Goal: Task Accomplishment & Management: Manage account settings

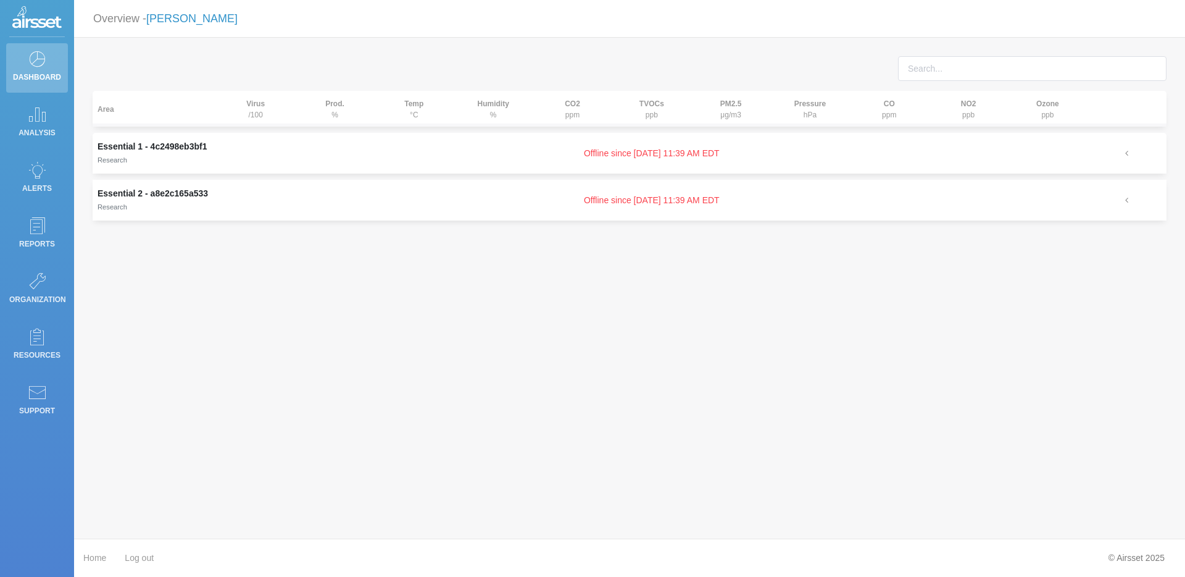
click at [193, 21] on link "[PERSON_NAME]" at bounding box center [191, 18] width 91 height 12
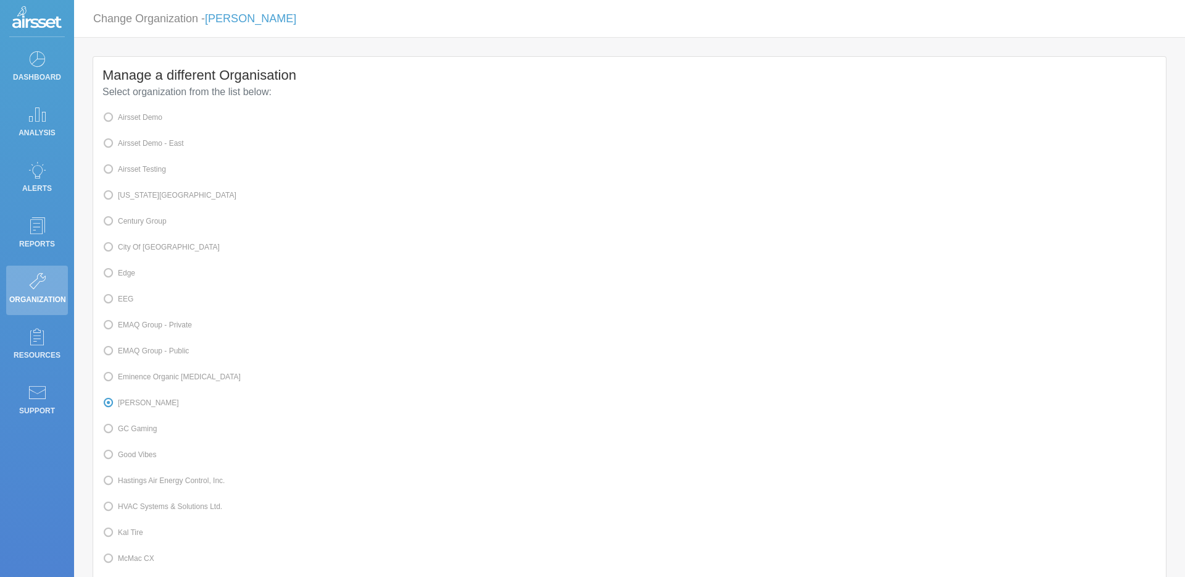
click at [151, 169] on label "Airsset Testing" at bounding box center [134, 169] width 64 height 16
click at [126, 169] on input "Airsset Testing" at bounding box center [122, 168] width 8 height 8
radio input "true"
radio input "false"
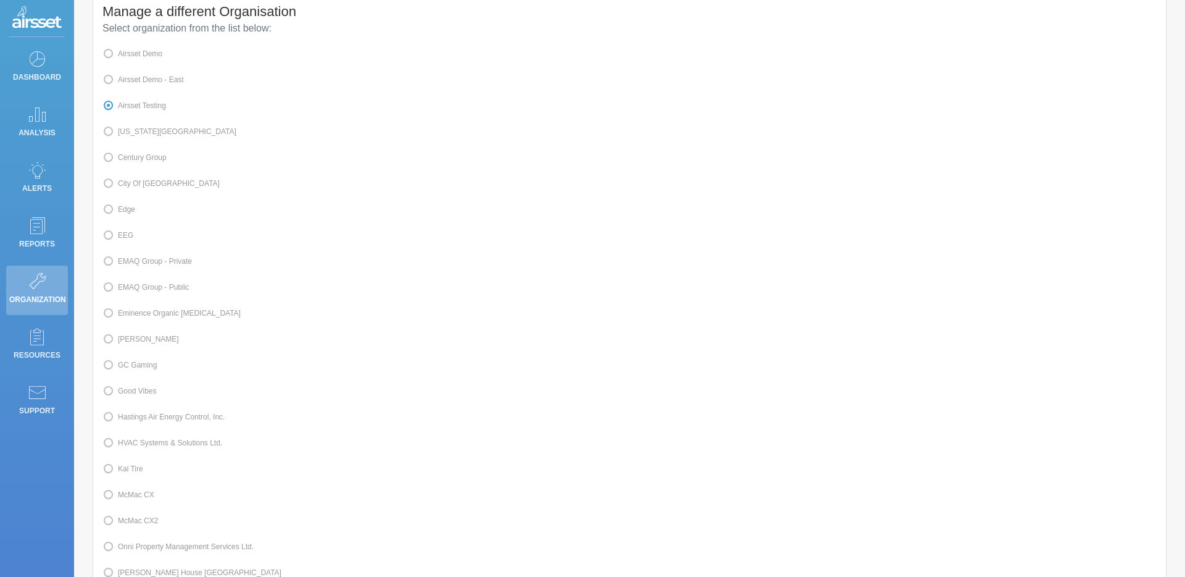
scroll to position [275, 0]
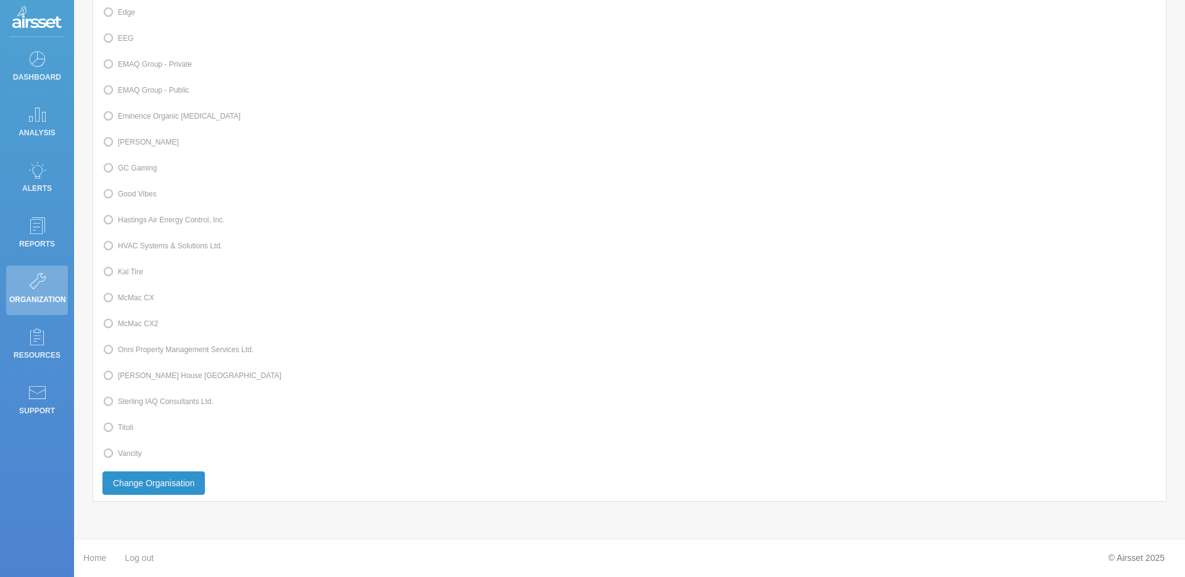
click at [165, 482] on button "Change Organisation" at bounding box center [153, 482] width 102 height 23
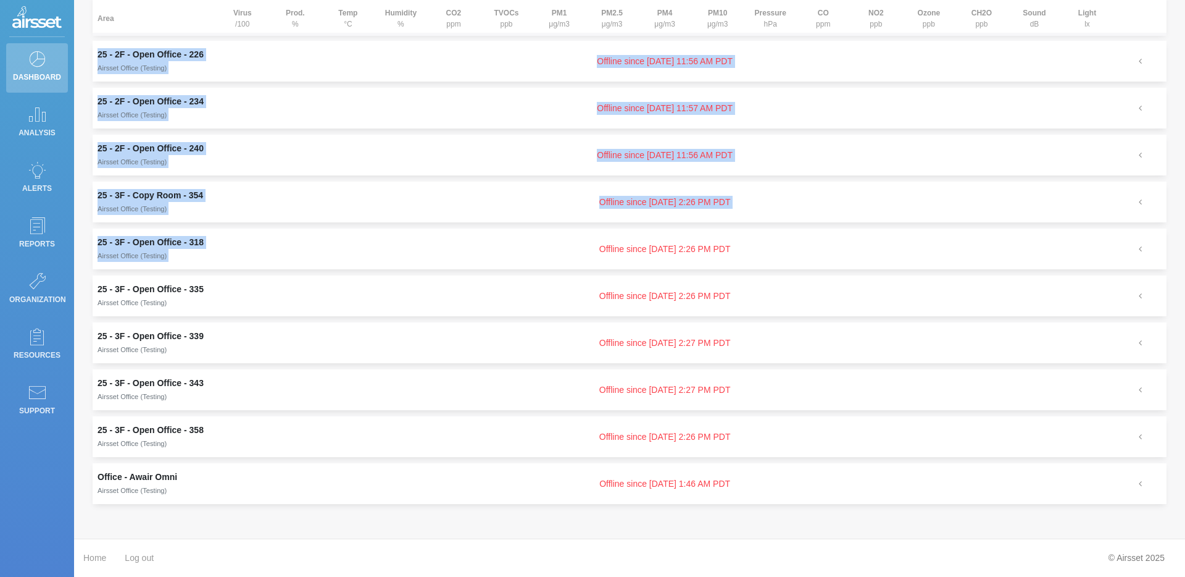
scroll to position [340, 0]
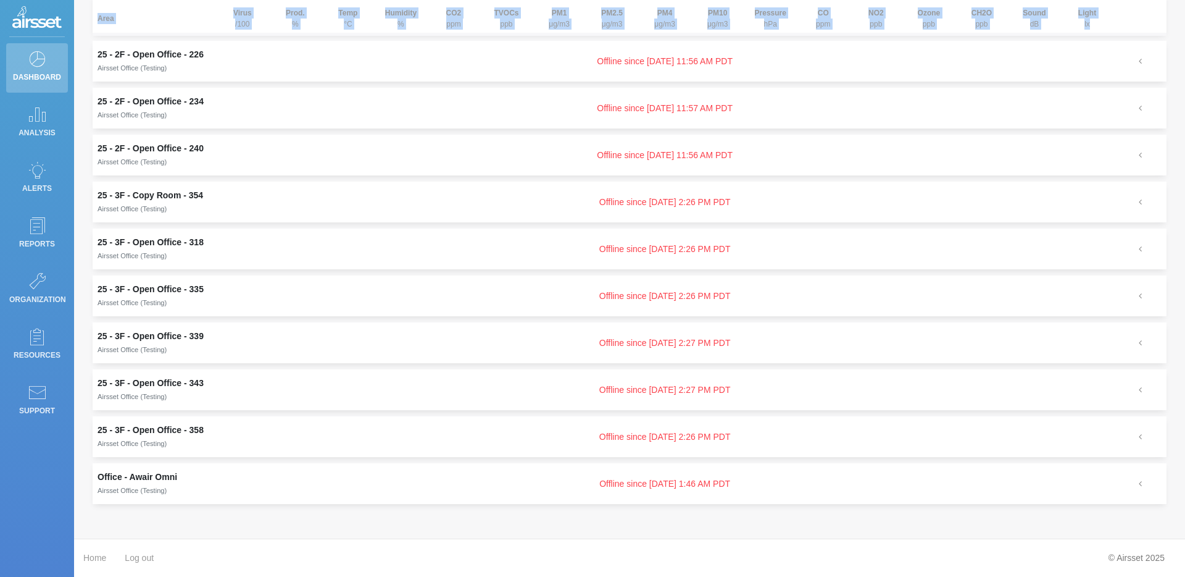
drag, startPoint x: 97, startPoint y: 130, endPoint x: 849, endPoint y: 525, distance: 849.1
click at [849, 525] on div "Area Virus /100 Prod. % Temp °C Humidity % CO2 ppm TVOCs ppb PM1 μg/m3 PM2.5 μg…" at bounding box center [629, 124] width 1111 height 827
copy thead "Area Virus /100 Prod. % Temp °C Humidity % CO2 ppm TVOCs ppb PM1 μg/m3 PM2.5 μg…"
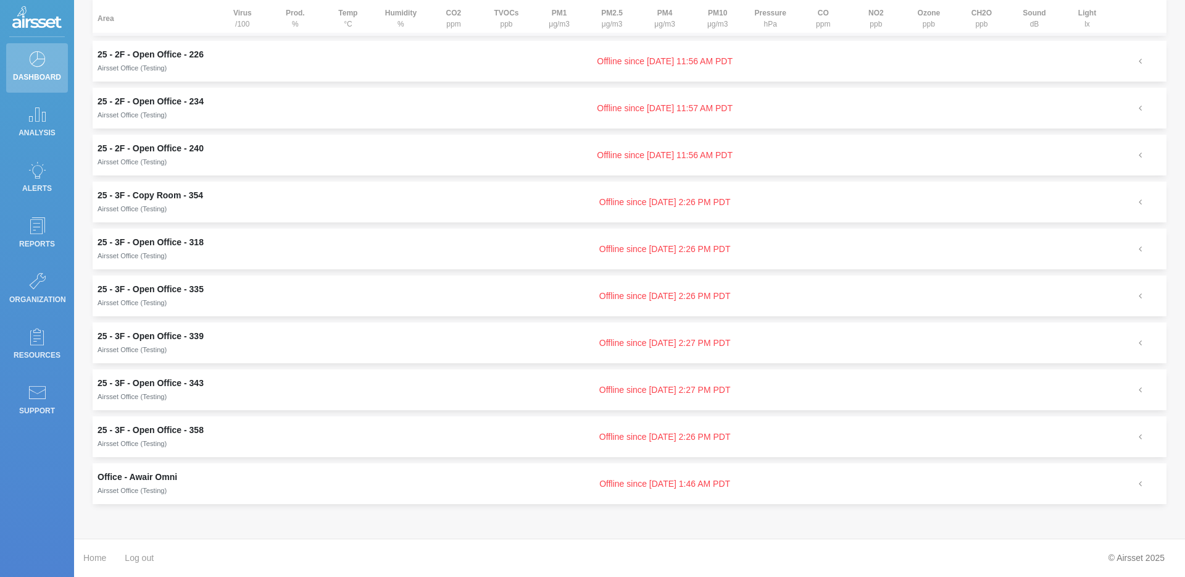
click at [364, 101] on td "Offline since [DATE] 11:57 AM PDT" at bounding box center [665, 108] width 898 height 41
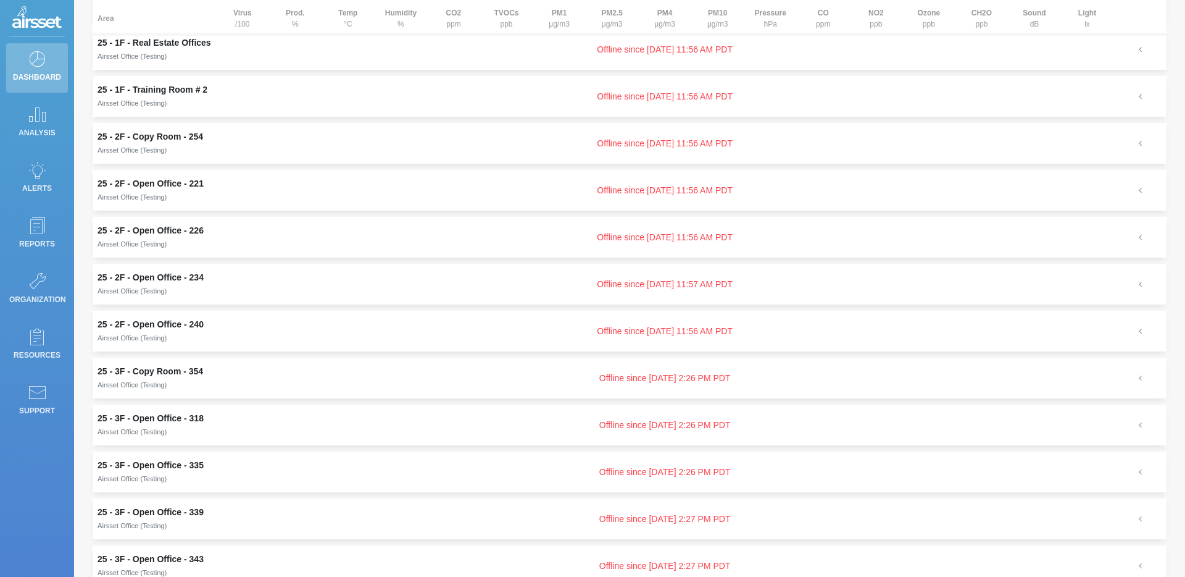
scroll to position [0, 0]
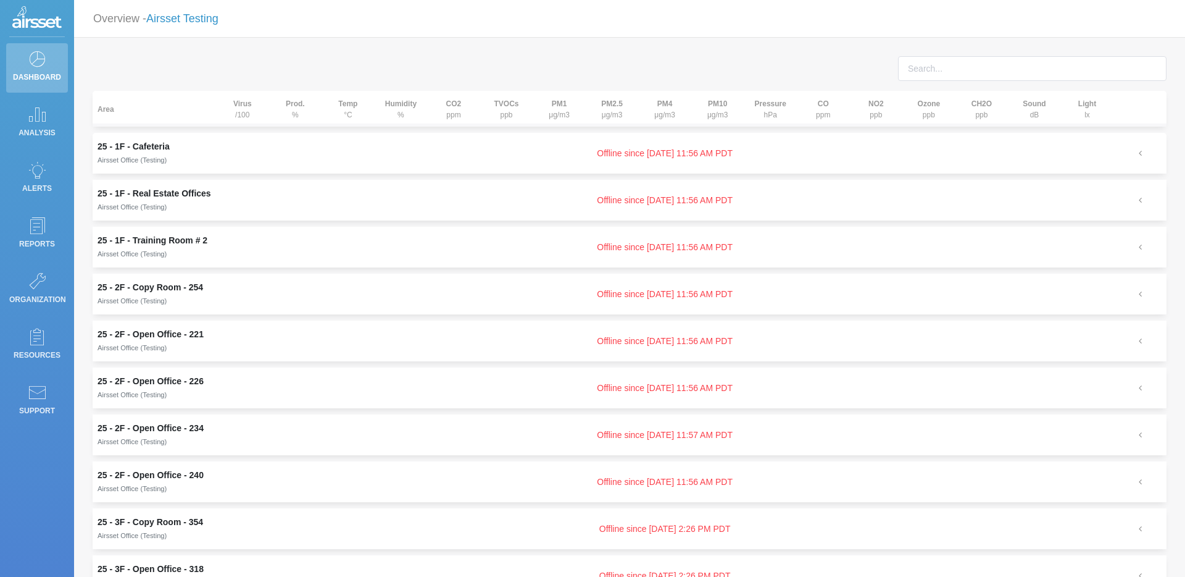
click at [201, 23] on link "Airsset Testing" at bounding box center [182, 18] width 72 height 12
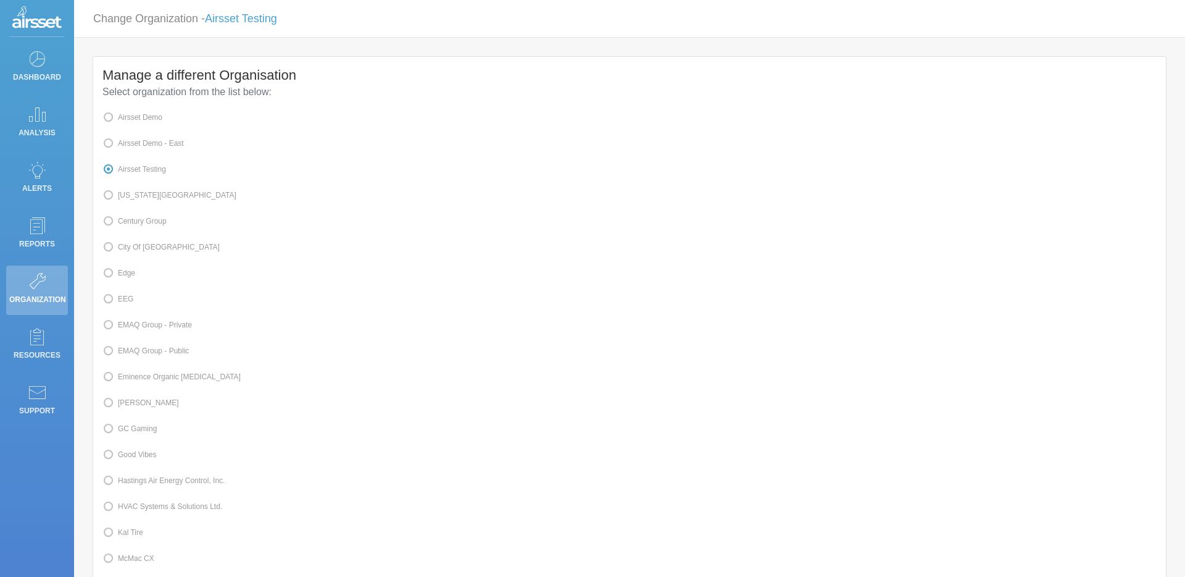
click at [134, 540] on label "Kal Tire" at bounding box center [122, 532] width 41 height 16
click at [126, 535] on input "Kal Tire" at bounding box center [122, 531] width 8 height 8
radio input "true"
radio input "false"
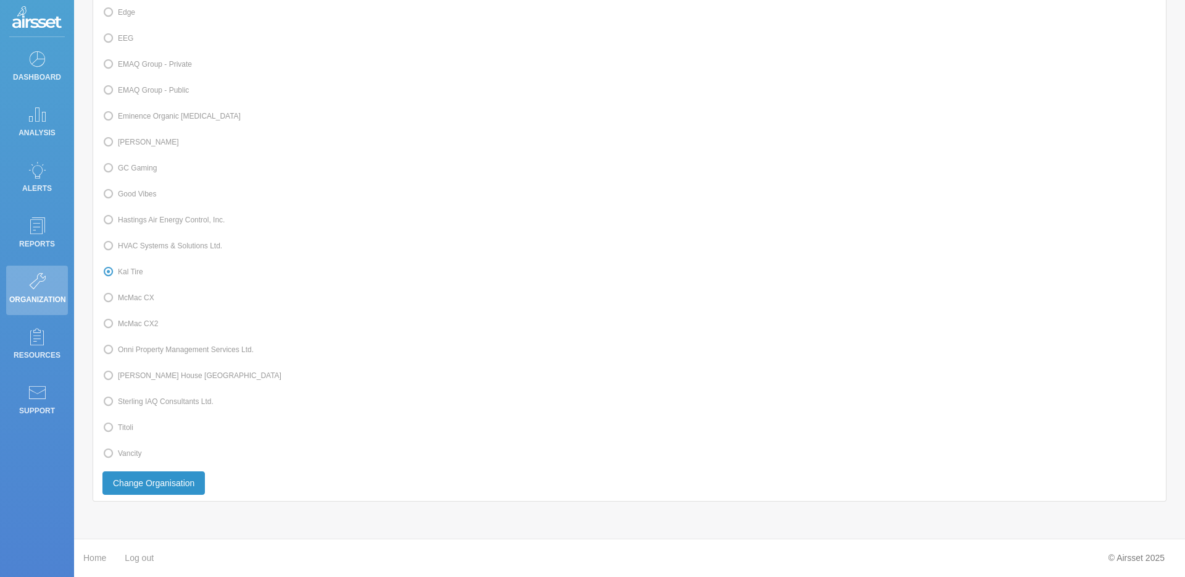
click at [175, 491] on button "Change Organisation" at bounding box center [153, 482] width 102 height 23
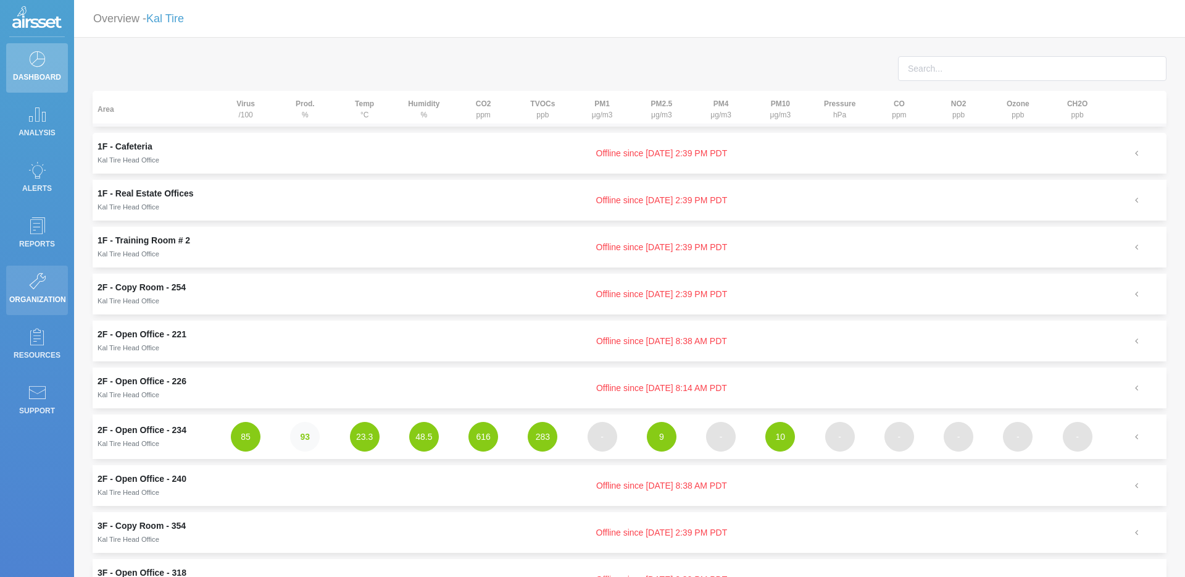
click at [33, 284] on icon at bounding box center [37, 280] width 19 height 17
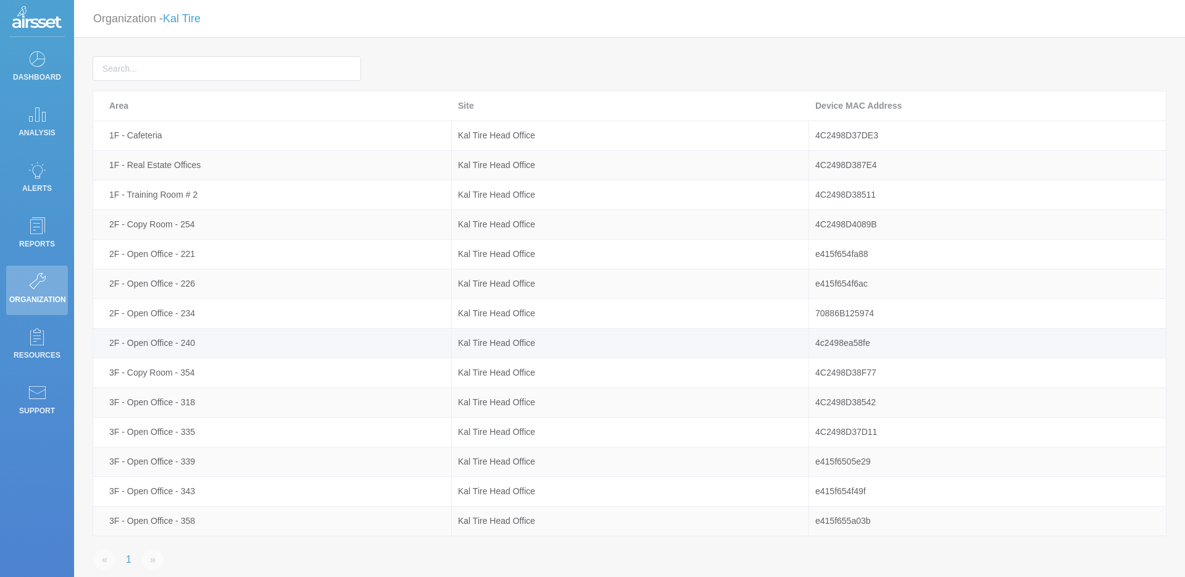
drag, startPoint x: 110, startPoint y: 107, endPoint x: 663, endPoint y: 330, distance: 596.4
click at [663, 330] on div "Area Site Device MAC Address 1F - Cafeteria Kal Tire Head Office [MAC_ADDRESS] …" at bounding box center [630, 313] width 1074 height 445
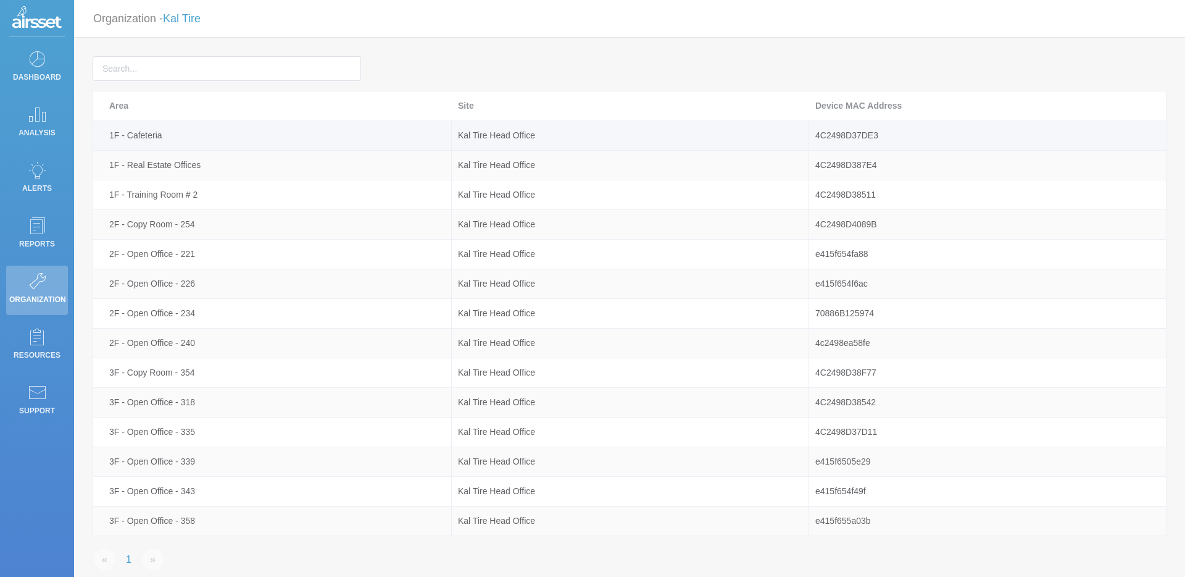
drag, startPoint x: 112, startPoint y: 107, endPoint x: 262, endPoint y: 132, distance: 151.5
click at [262, 132] on div "Area Site Device MAC Address 1F - Cafeteria Kal Tire Head Office [MAC_ADDRESS] …" at bounding box center [630, 313] width 1074 height 445
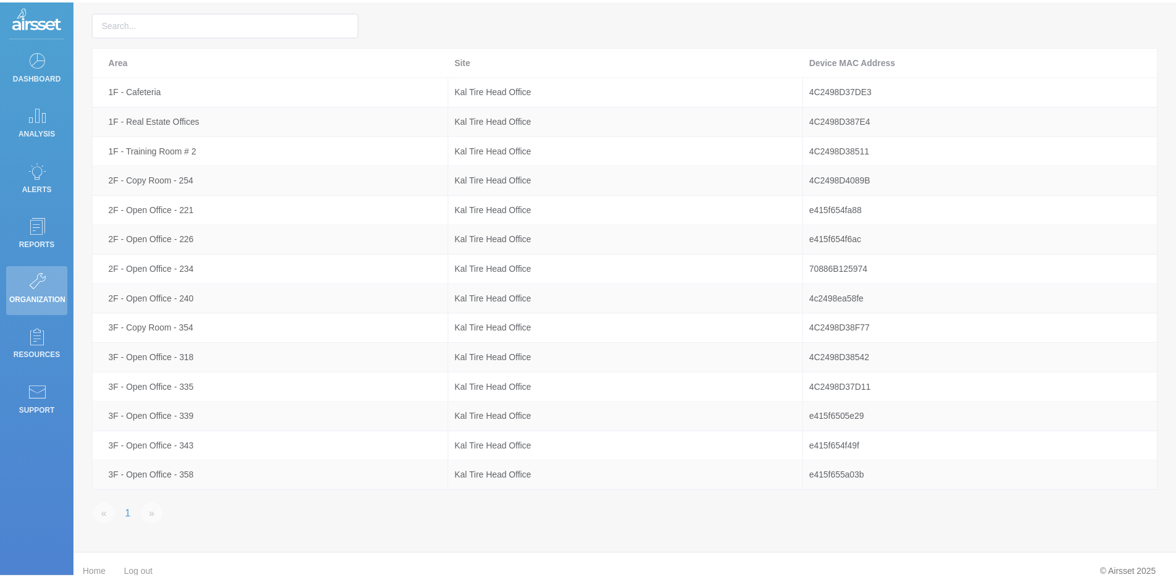
scroll to position [61, 0]
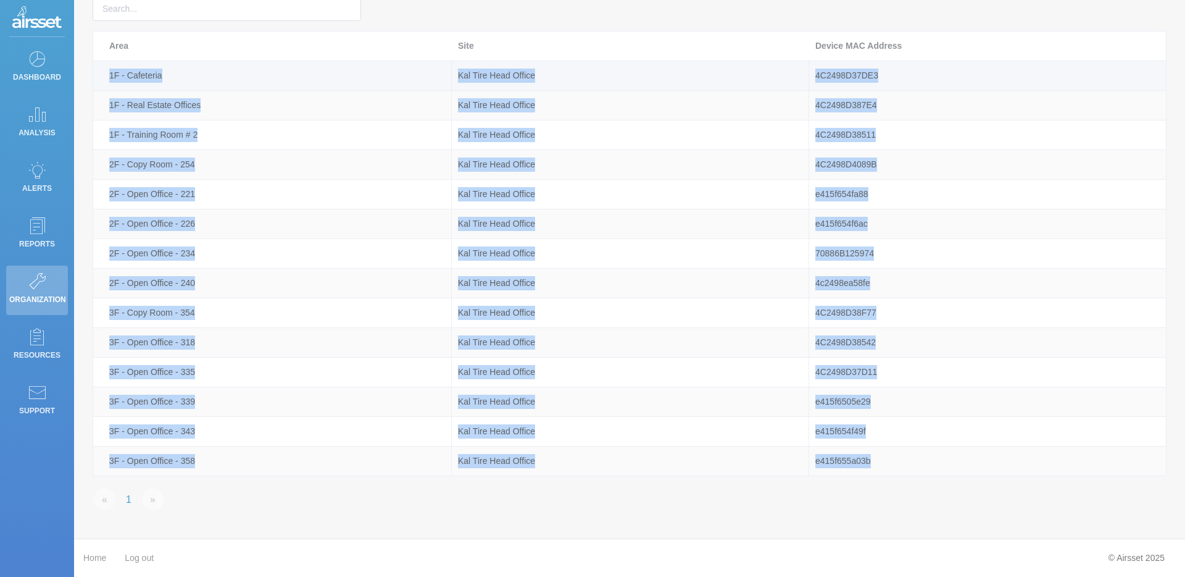
drag, startPoint x: 893, startPoint y: 461, endPoint x: 99, endPoint y: 77, distance: 881.3
click at [99, 77] on tbody "1F - Cafeteria Kal Tire Head Office 4C2498D37DE3 1F - Real Estate Offices Kal T…" at bounding box center [630, 268] width 1074 height 415
copy tbody "1F - Cafeteria Kal Tire Head Office 4C2498D37DE3 1F - Real Estate Offices Kal T…"
click at [697, 65] on td "Kal Tire Head Office" at bounding box center [630, 76] width 357 height 30
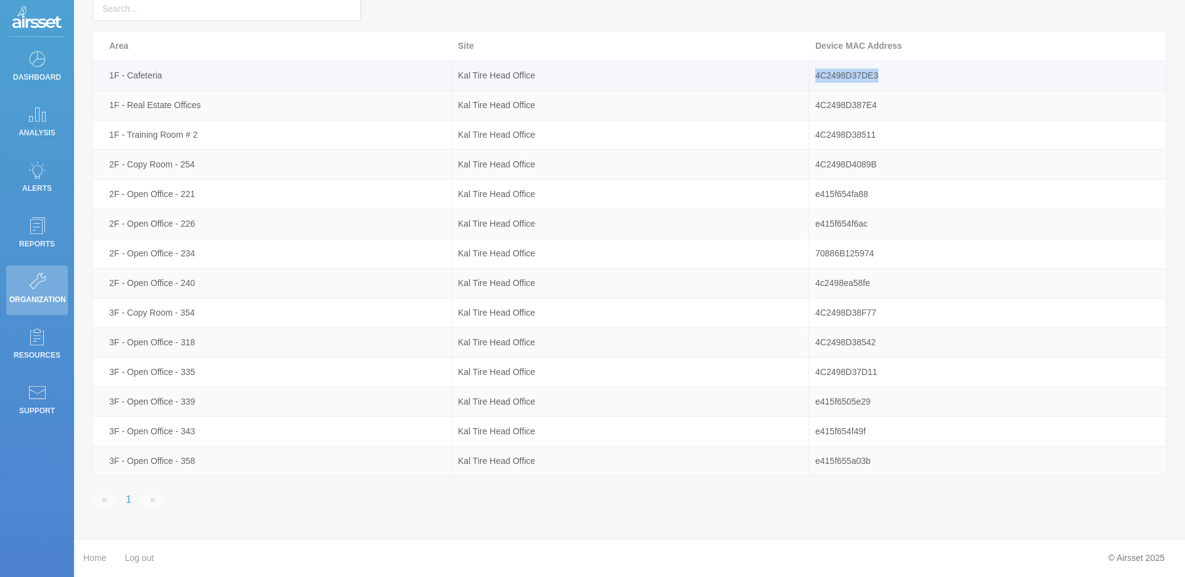
drag, startPoint x: 895, startPoint y: 77, endPoint x: 816, endPoint y: 78, distance: 79.6
click at [816, 78] on div "4C2498D37DE3" at bounding box center [987, 76] width 357 height 14
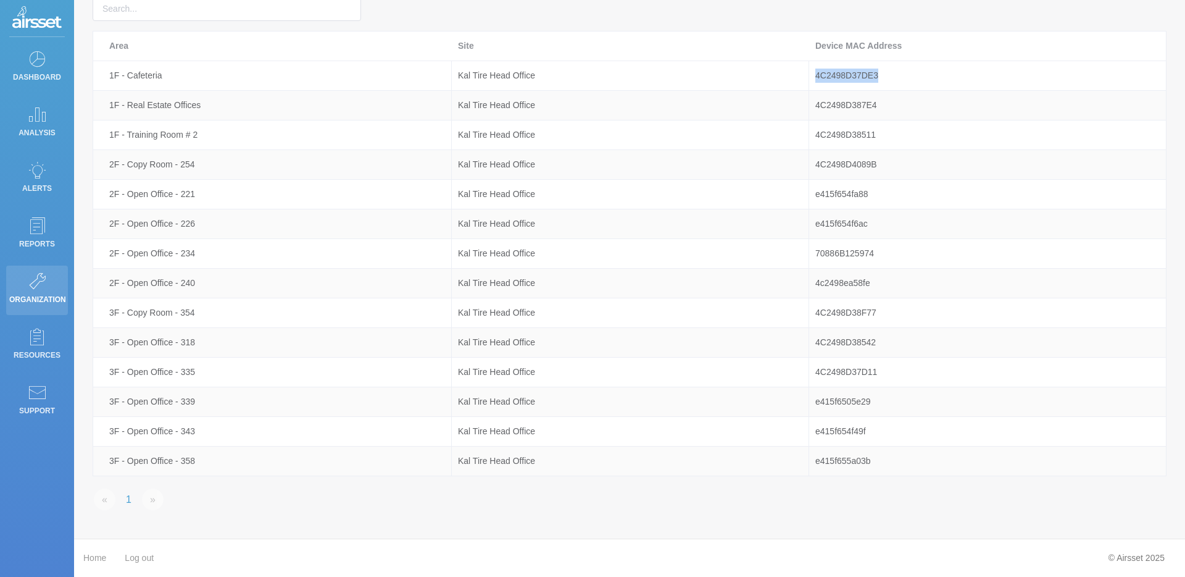
copy div "4C2498D37DE3"
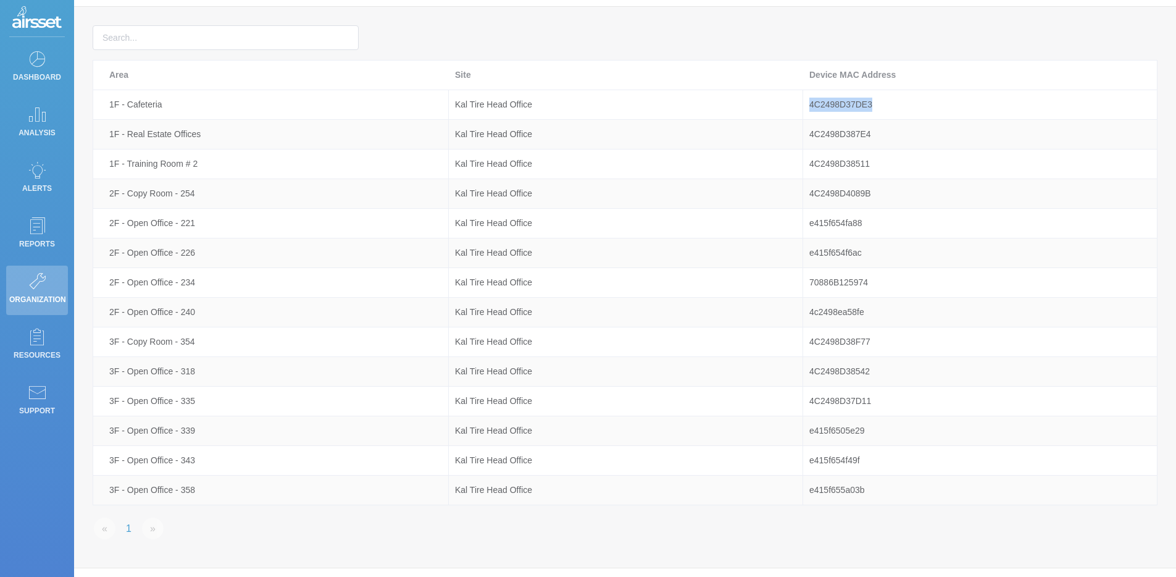
scroll to position [0, 0]
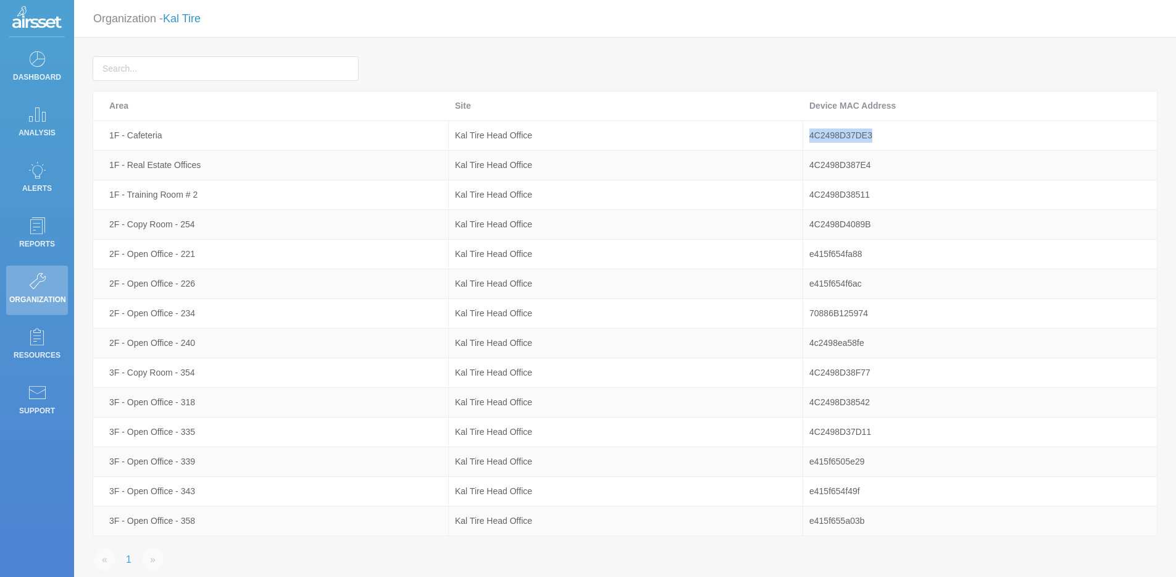
click at [189, 20] on link "Kal Tire" at bounding box center [182, 18] width 38 height 12
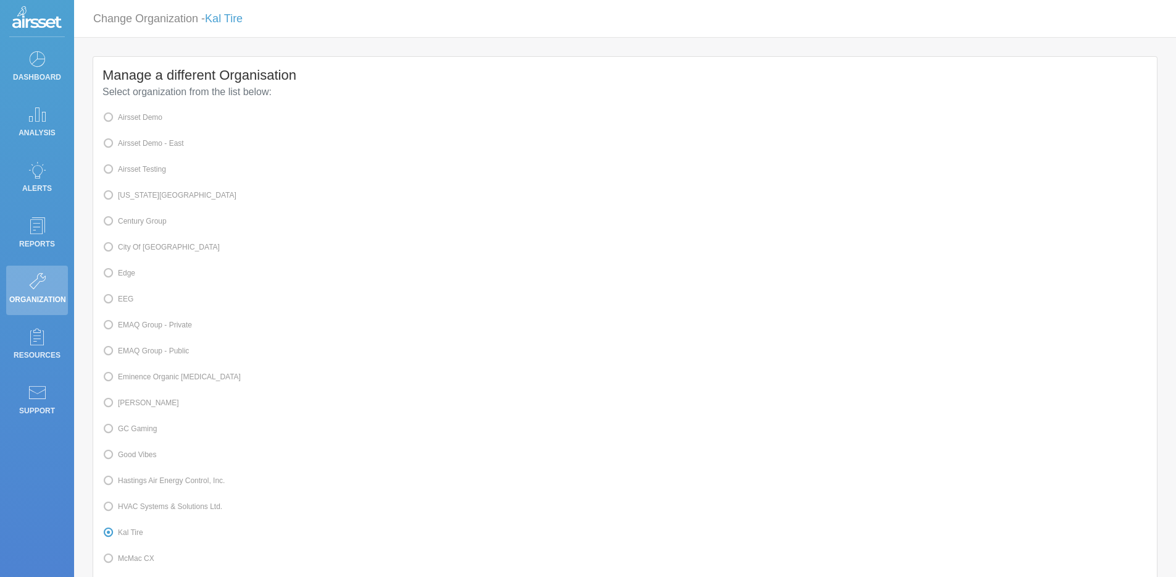
click at [162, 165] on label "Airsset Testing" at bounding box center [134, 169] width 64 height 16
click at [126, 165] on input "Airsset Testing" at bounding box center [122, 168] width 8 height 8
radio input "true"
radio input "false"
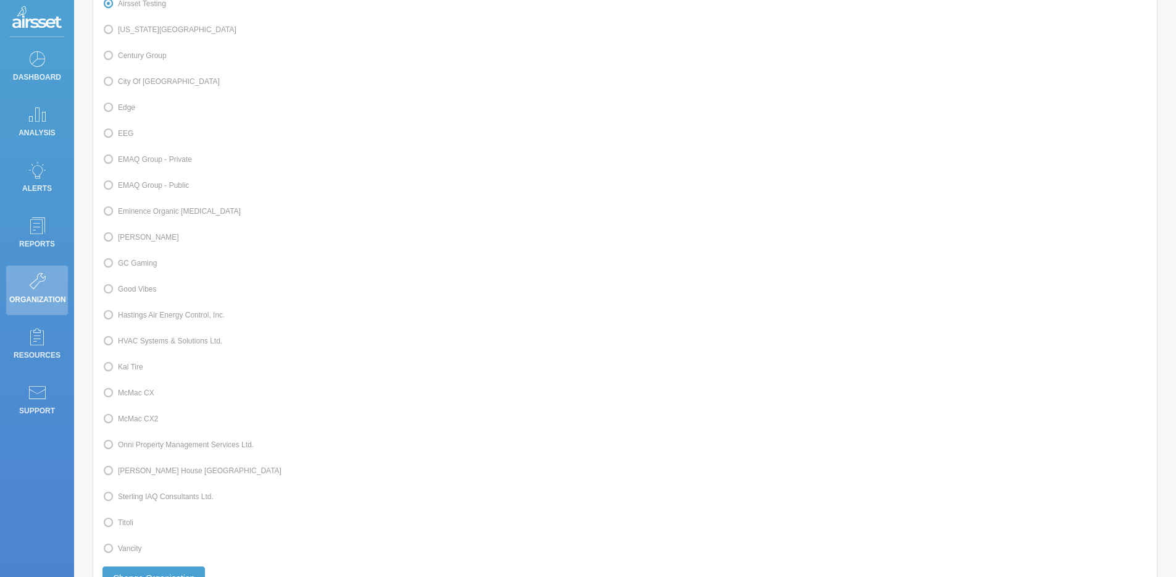
scroll to position [275, 0]
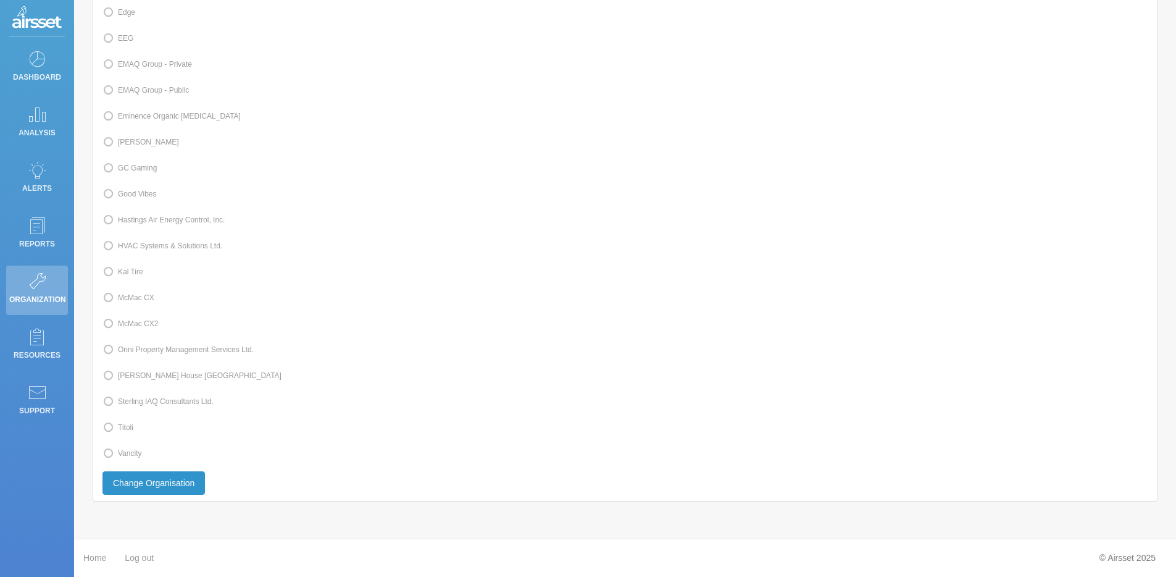
click at [187, 493] on button "Change Organisation" at bounding box center [153, 482] width 102 height 23
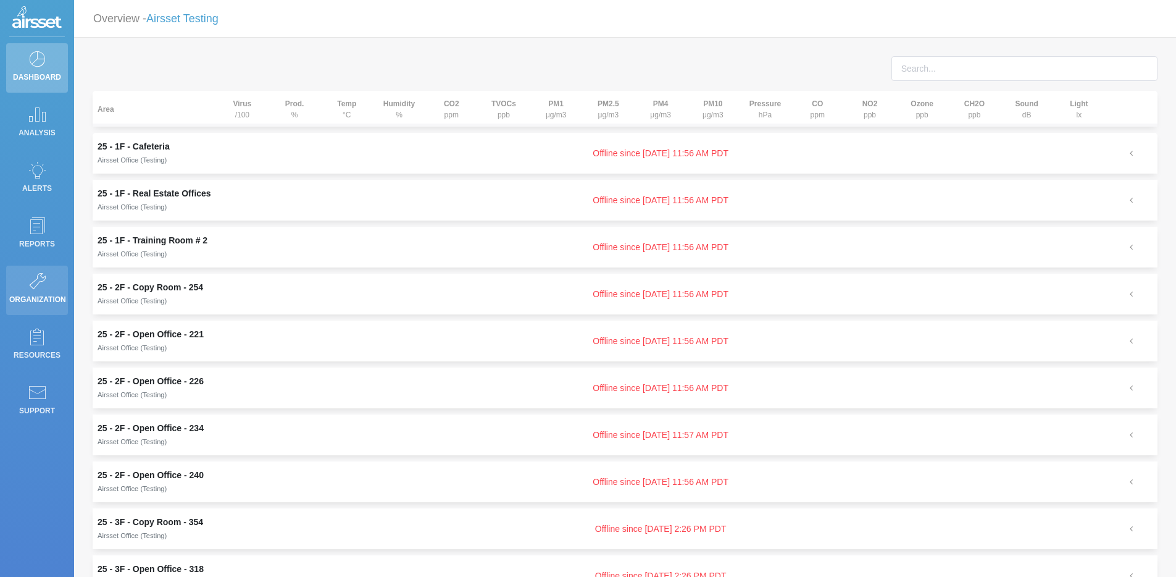
click at [45, 286] on icon at bounding box center [37, 280] width 19 height 17
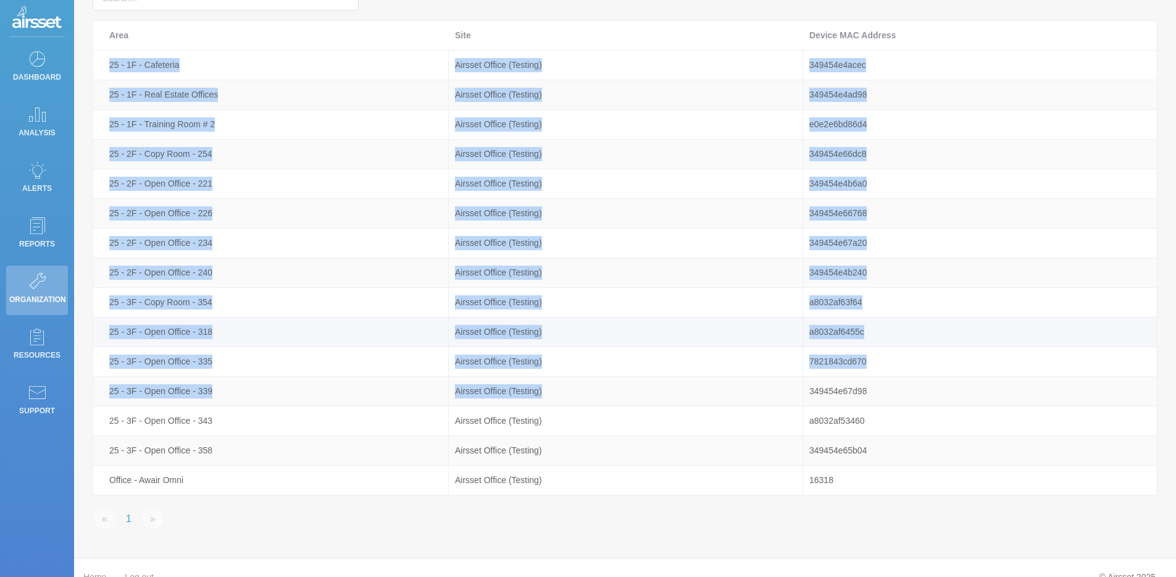
scroll to position [90, 0]
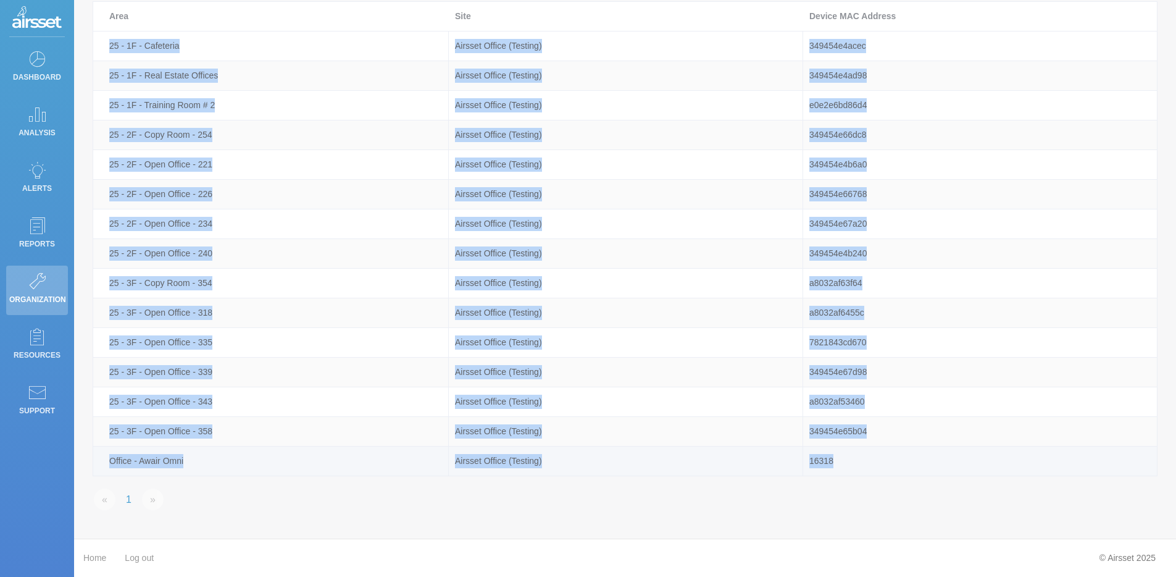
drag, startPoint x: 103, startPoint y: 128, endPoint x: 878, endPoint y: 461, distance: 843.2
click at [878, 461] on tbody "25 - 1F - Cafeteria Airsset Office (Testing) 349454e4acec 25 - 1F - Real Estate…" at bounding box center [625, 253] width 1064 height 444
copy tbody "25 - 1F - Cafeteria Airsset Office (Testing) 349454e4acec 25 - 1F - Real Estate…"
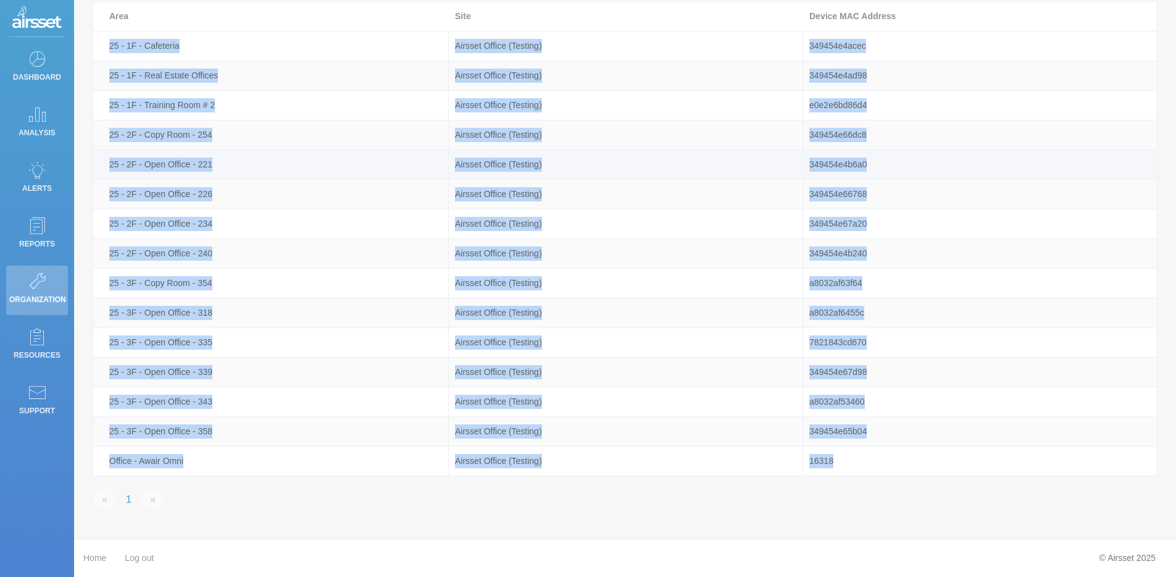
scroll to position [0, 0]
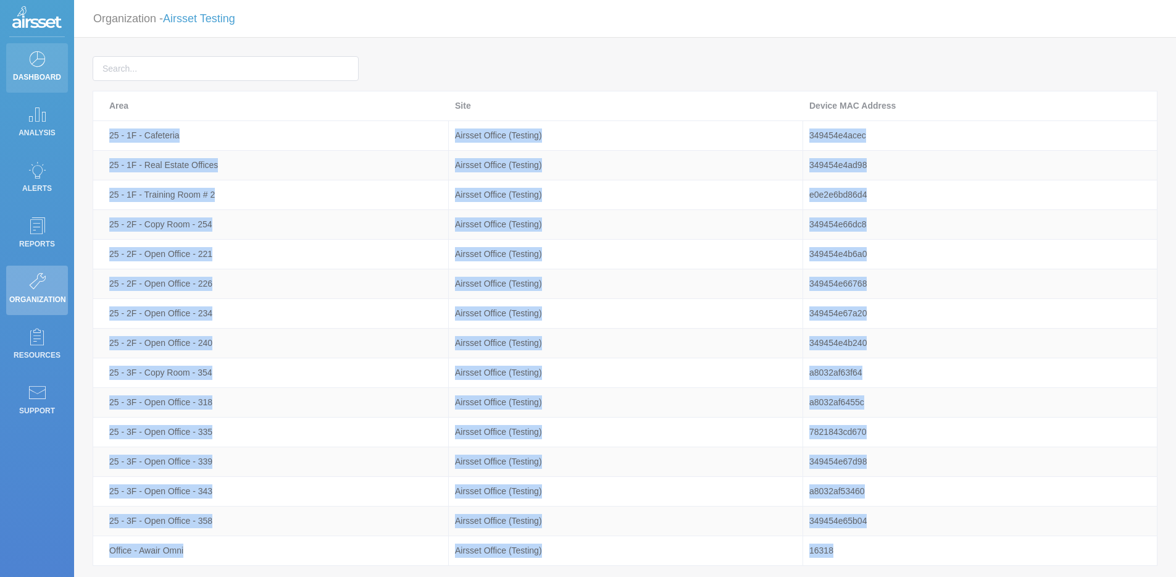
click at [37, 61] on icon at bounding box center [37, 58] width 19 height 17
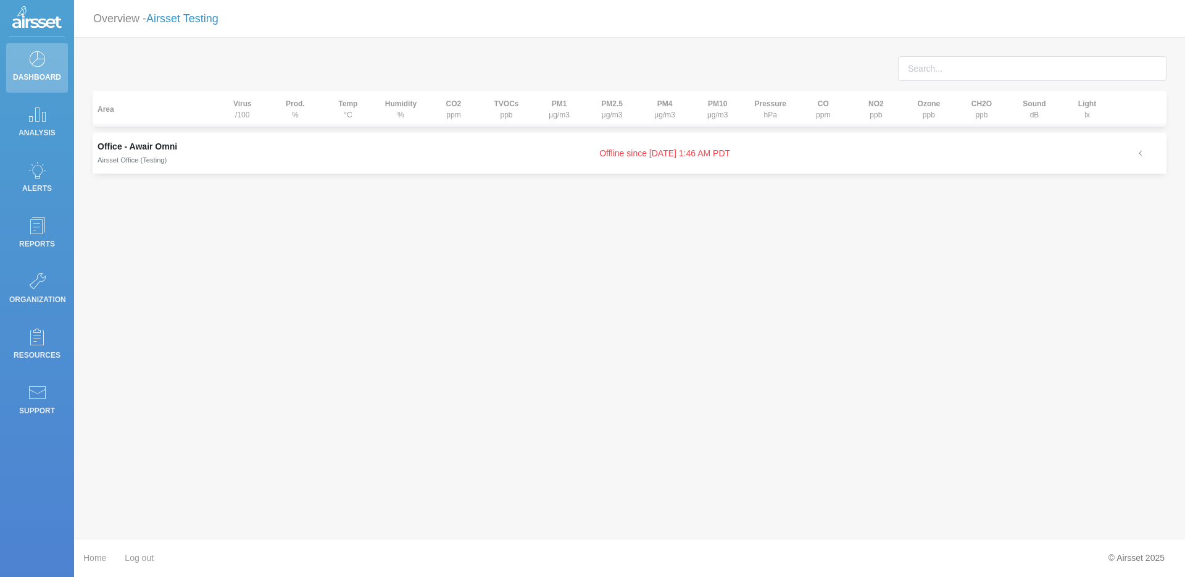
click at [187, 20] on link "Airsset Testing" at bounding box center [182, 18] width 72 height 12
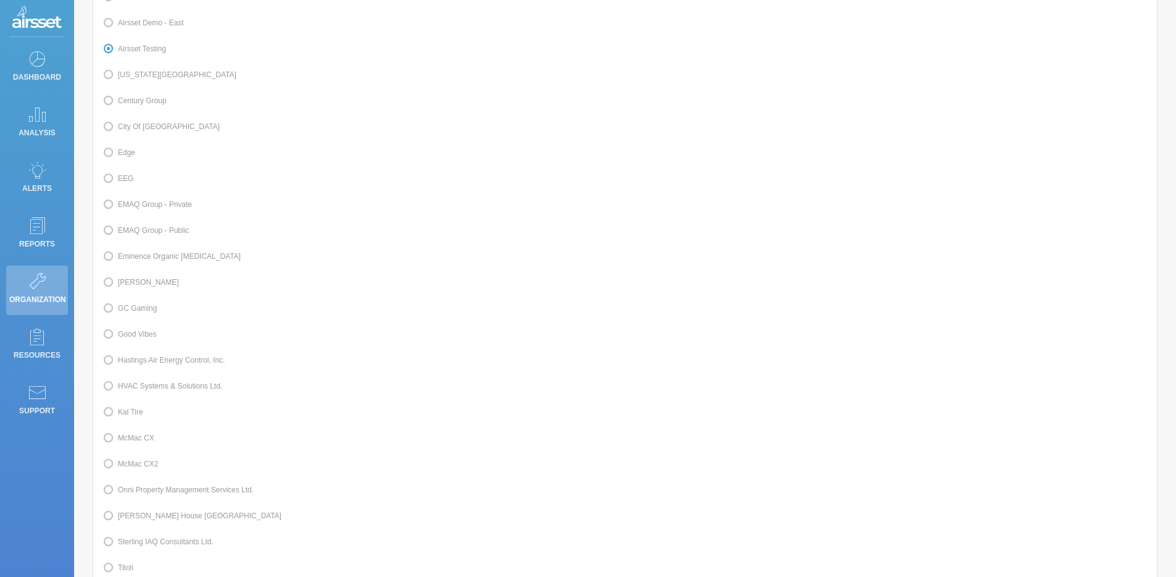
scroll to position [122, 0]
click at [132, 419] on label "Kal Tire" at bounding box center [122, 411] width 41 height 16
click at [126, 414] on input "Kal Tire" at bounding box center [122, 410] width 8 height 8
radio input "true"
radio input "false"
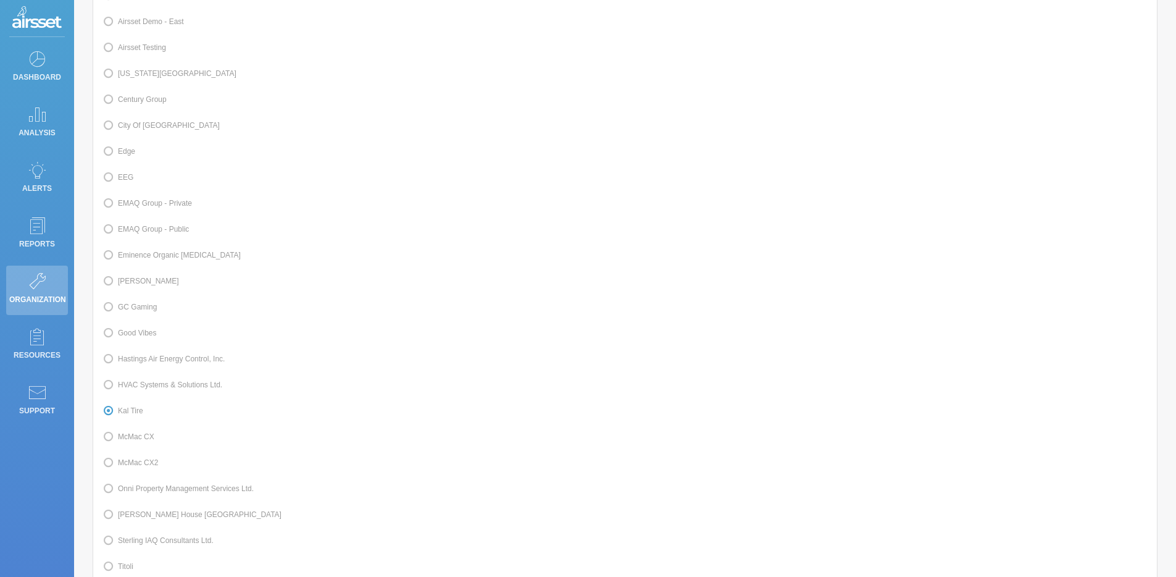
scroll to position [275, 0]
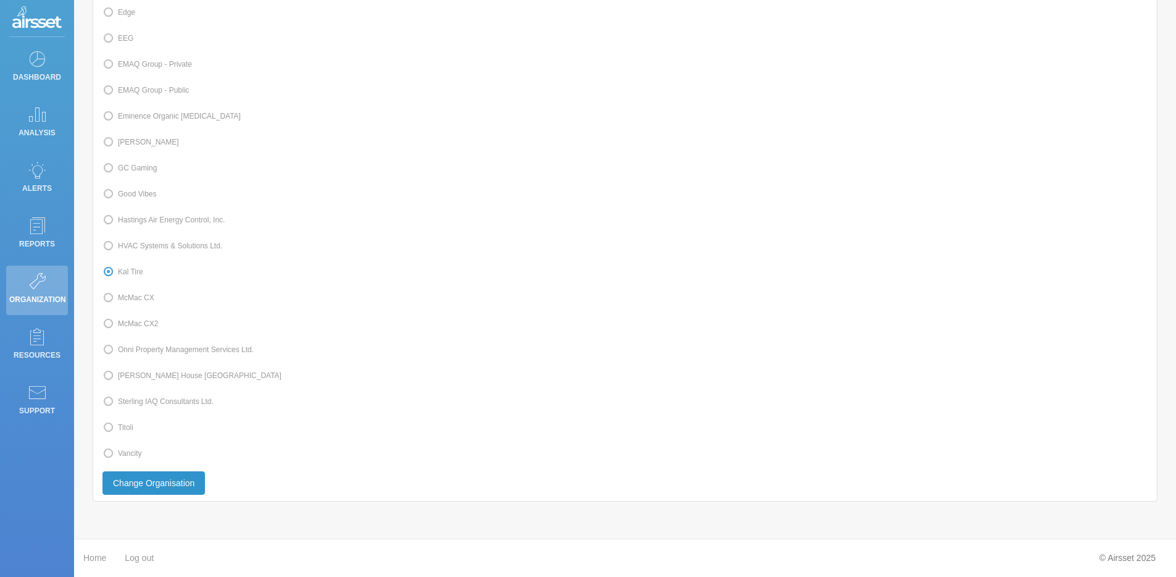
click at [196, 482] on button "Change Organisation" at bounding box center [153, 482] width 102 height 23
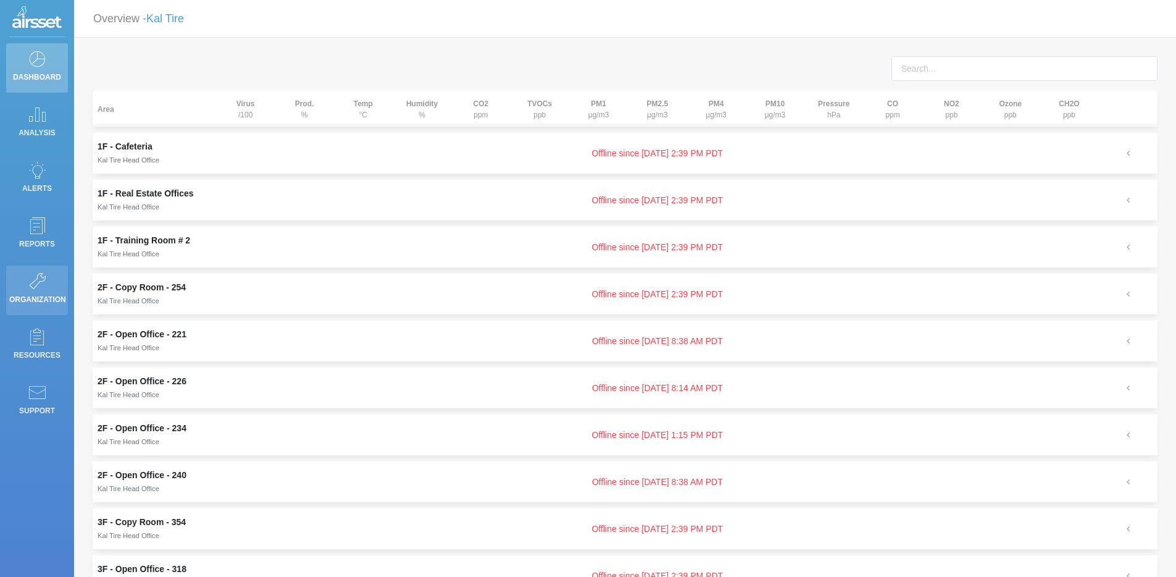
click at [43, 275] on icon at bounding box center [37, 280] width 19 height 17
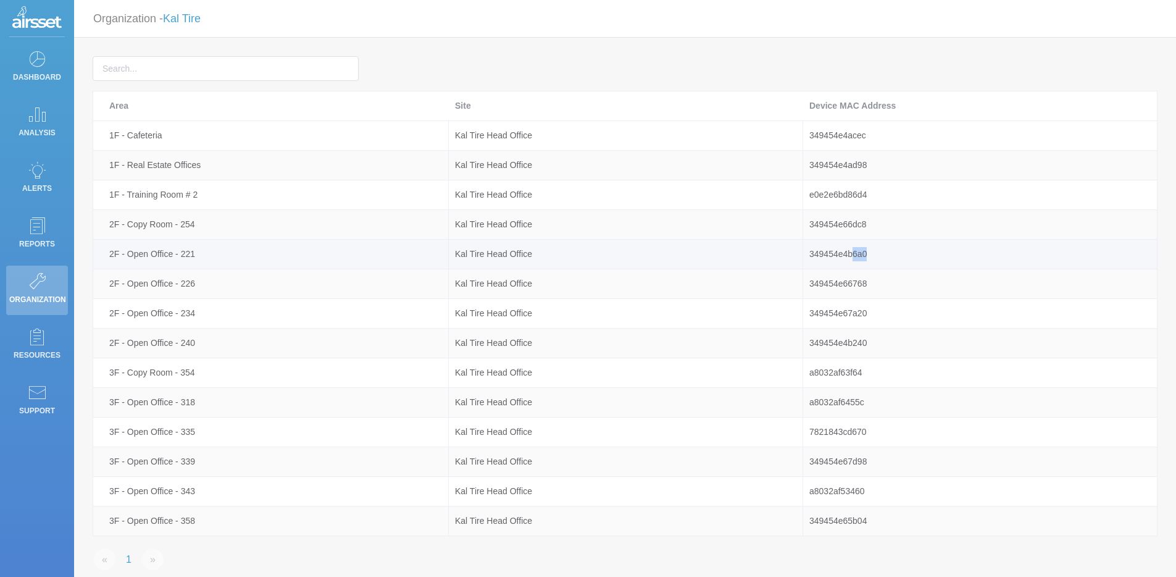
drag, startPoint x: 869, startPoint y: 256, endPoint x: 854, endPoint y: 256, distance: 14.8
click at [854, 256] on div "349454e4b6a0" at bounding box center [980, 254] width 354 height 14
click at [879, 255] on div "349454e4b6a0" at bounding box center [980, 254] width 354 height 14
drag, startPoint x: 878, startPoint y: 255, endPoint x: 807, endPoint y: 256, distance: 71.0
click at [807, 256] on div "349454e4b6a0" at bounding box center [980, 254] width 354 height 14
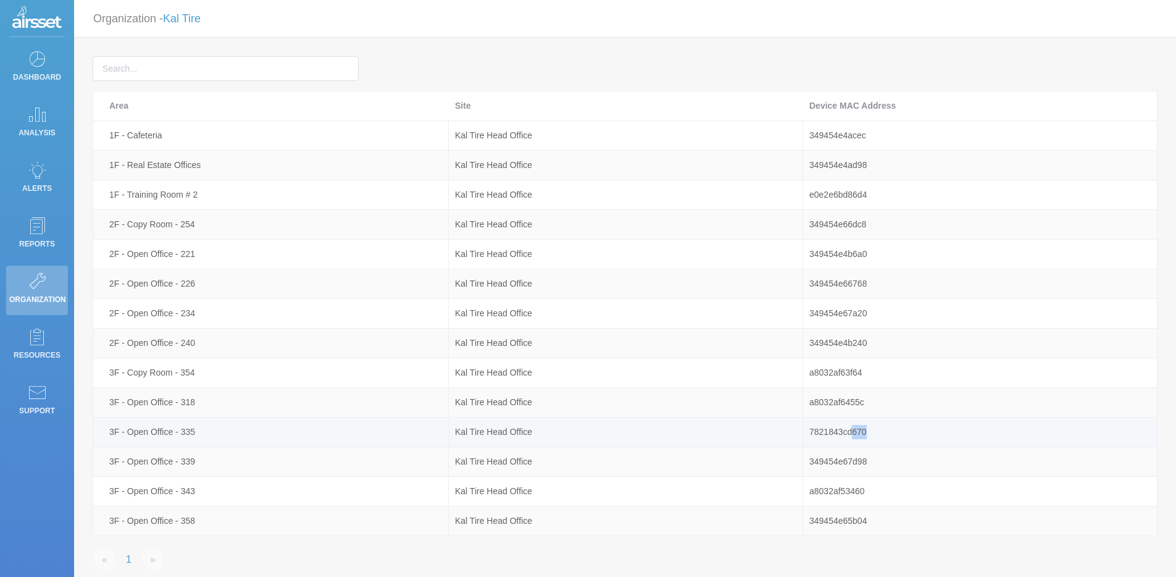
drag, startPoint x: 868, startPoint y: 431, endPoint x: 854, endPoint y: 432, distance: 14.2
click at [854, 432] on div "7821843cd670" at bounding box center [980, 432] width 354 height 14
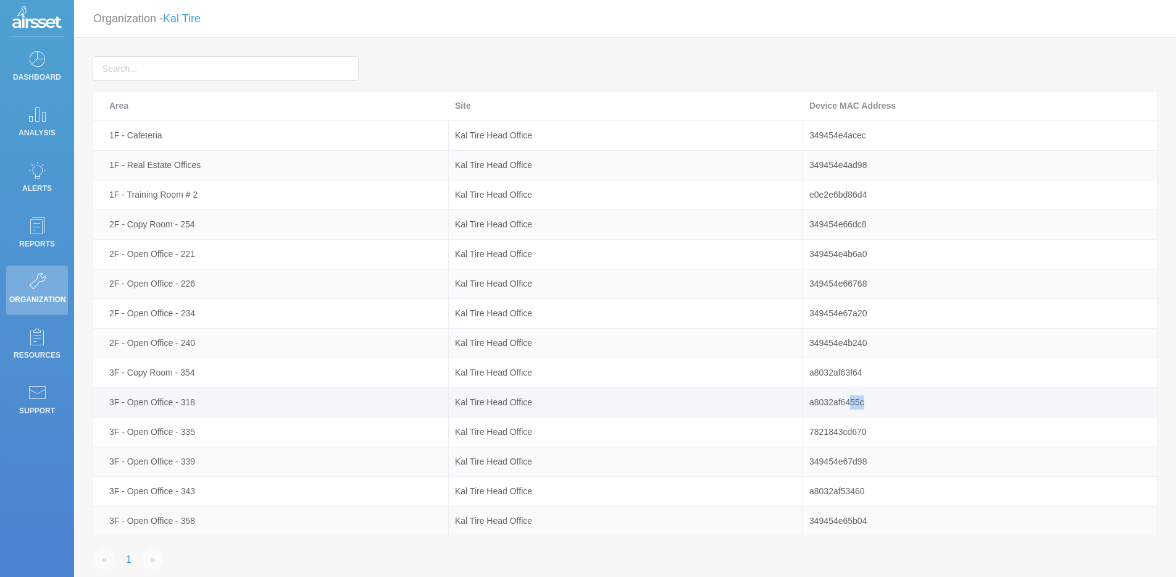
drag, startPoint x: 870, startPoint y: 405, endPoint x: 848, endPoint y: 405, distance: 22.2
click at [848, 405] on div "a8032af6455c" at bounding box center [980, 402] width 354 height 14
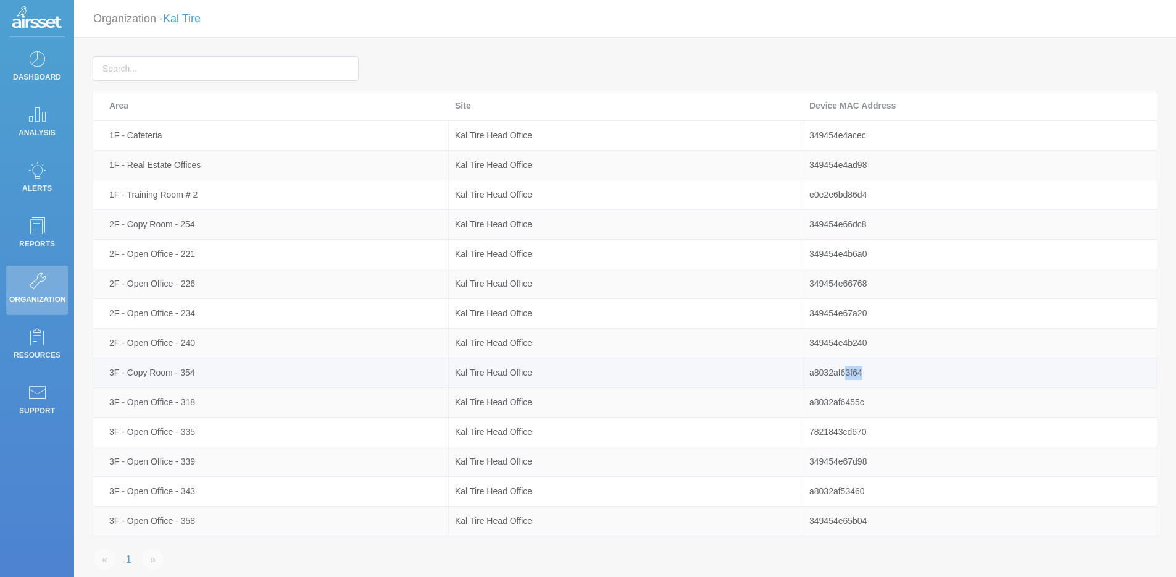
drag, startPoint x: 866, startPoint y: 373, endPoint x: 846, endPoint y: 372, distance: 19.8
click at [846, 372] on div "a8032af63f64" at bounding box center [980, 372] width 354 height 14
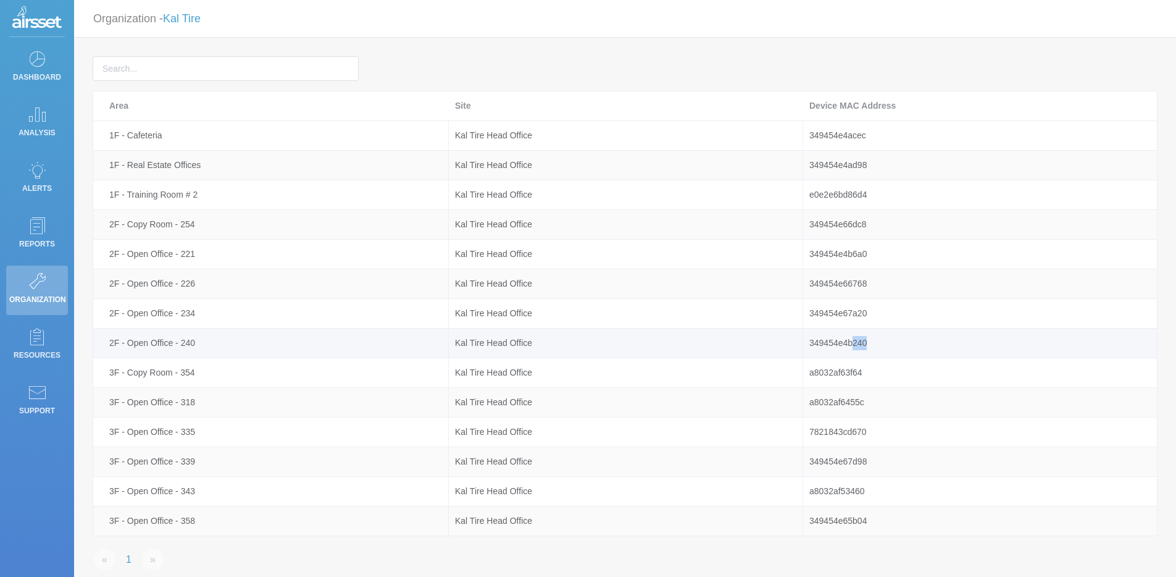
drag, startPoint x: 868, startPoint y: 348, endPoint x: 852, endPoint y: 346, distance: 16.1
click at [852, 346] on div "349454e4b240" at bounding box center [980, 343] width 354 height 14
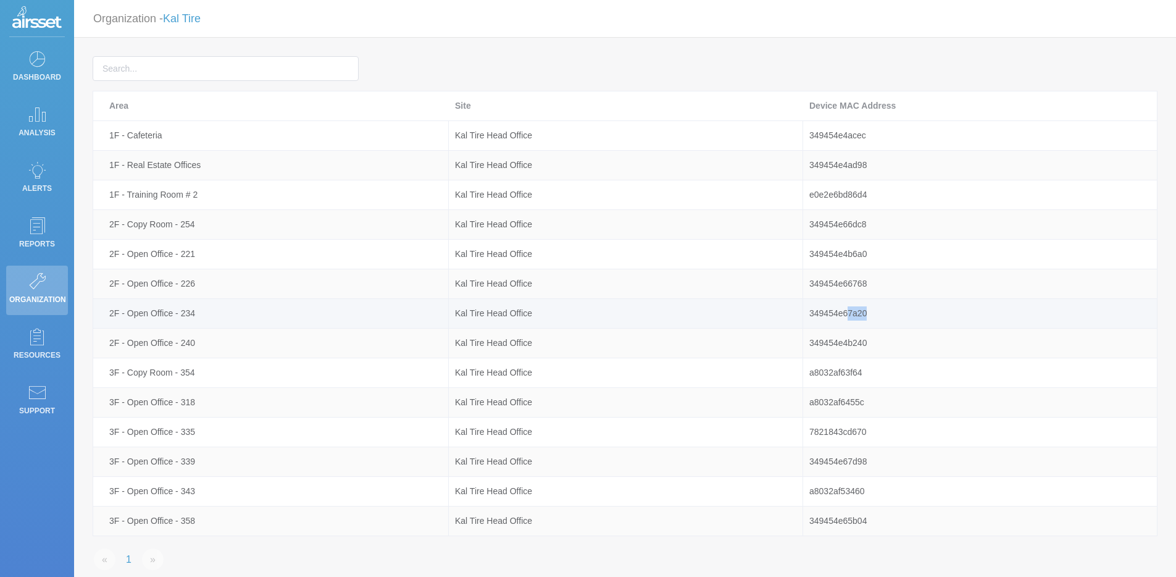
drag, startPoint x: 867, startPoint y: 314, endPoint x: 847, endPoint y: 314, distance: 20.4
click at [847, 314] on div "349454e67a20" at bounding box center [980, 313] width 354 height 14
